Goal: Navigation & Orientation: Find specific page/section

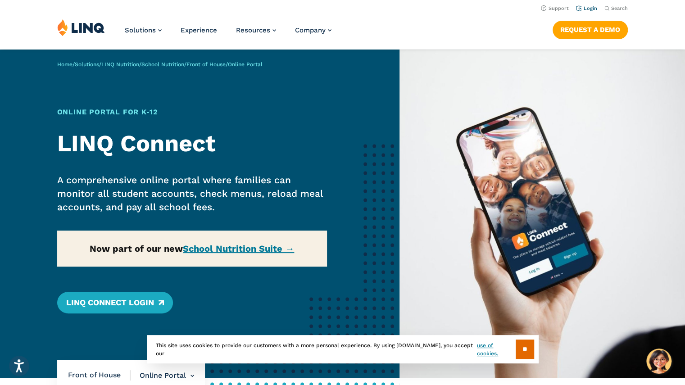
click at [589, 6] on link "Login" at bounding box center [586, 8] width 21 height 6
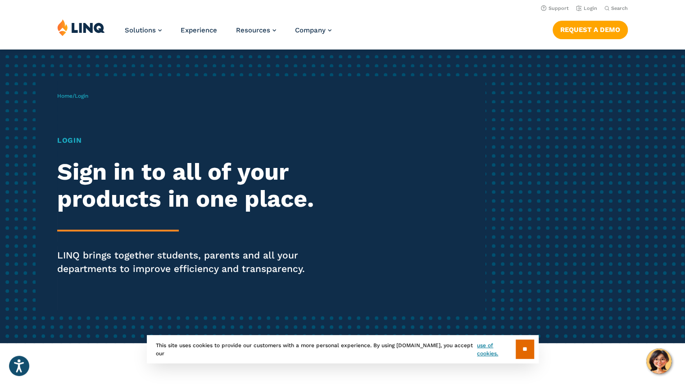
click at [116, 179] on h2 "Sign in to all of your products in one place." at bounding box center [189, 186] width 264 height 54
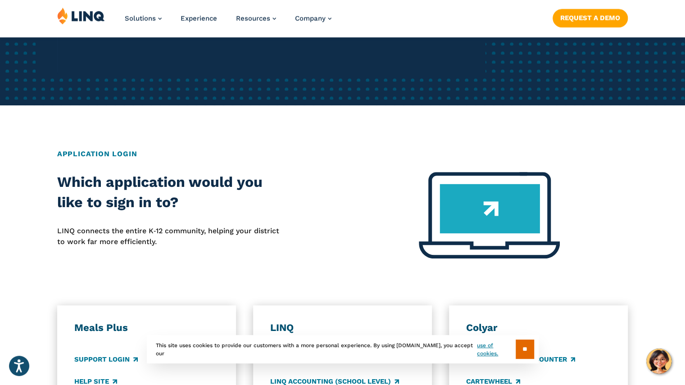
scroll to position [306, 0]
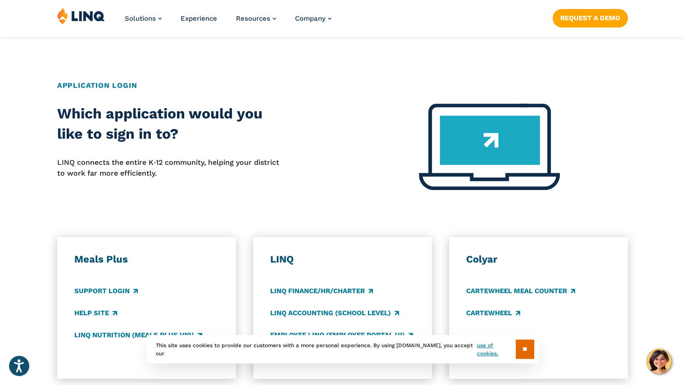
click at [113, 87] on h2 "Application Login" at bounding box center [342, 85] width 571 height 11
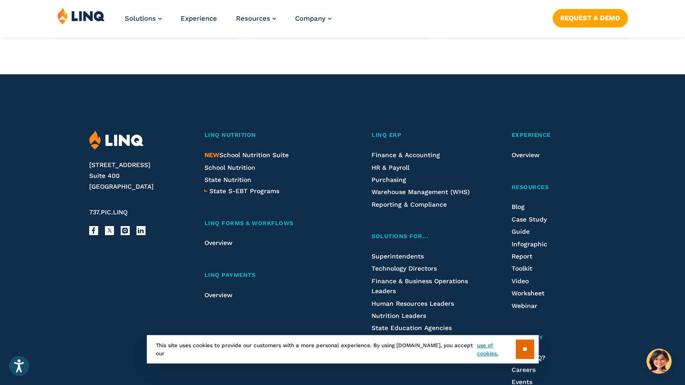
scroll to position [955, 0]
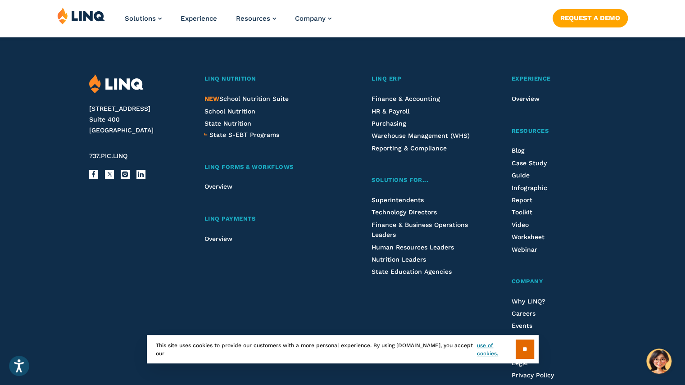
click at [685, 79] on footer "2801 Via Fortuna Suite 400 Austin, TX 78746 737.PIC.LINQ Facebook X Instagram L…" at bounding box center [342, 250] width 685 height 464
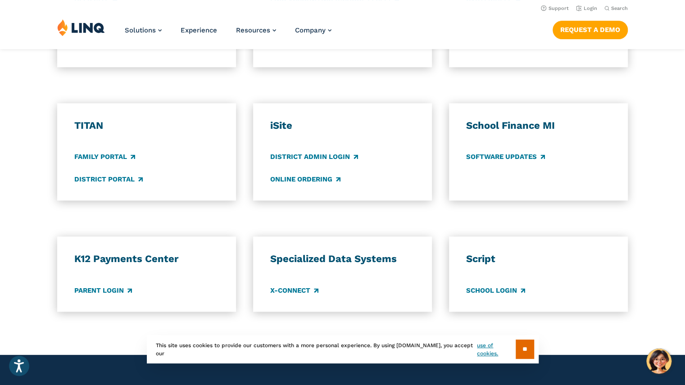
scroll to position [178, 0]
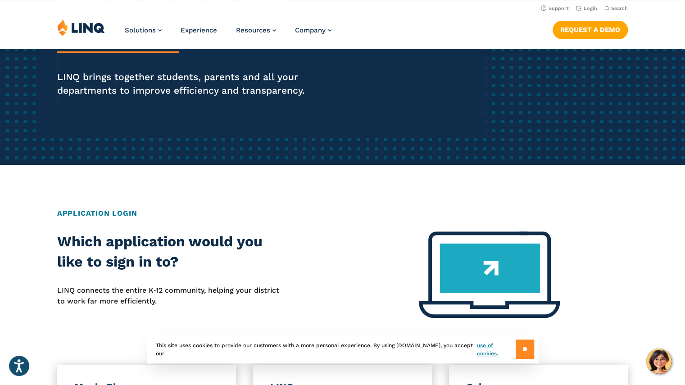
click at [521, 351] on input "**" at bounding box center [525, 349] width 18 height 19
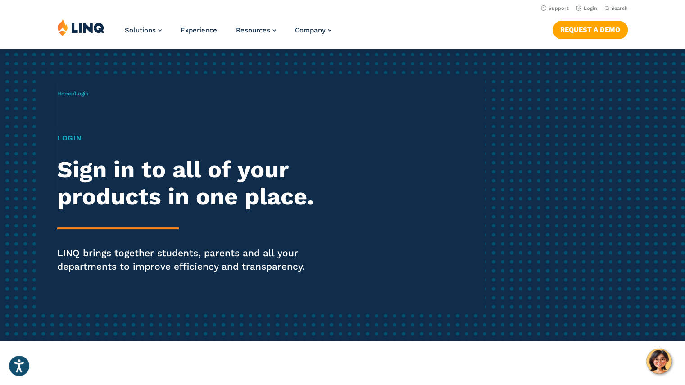
scroll to position [0, 0]
